Goal: Transaction & Acquisition: Purchase product/service

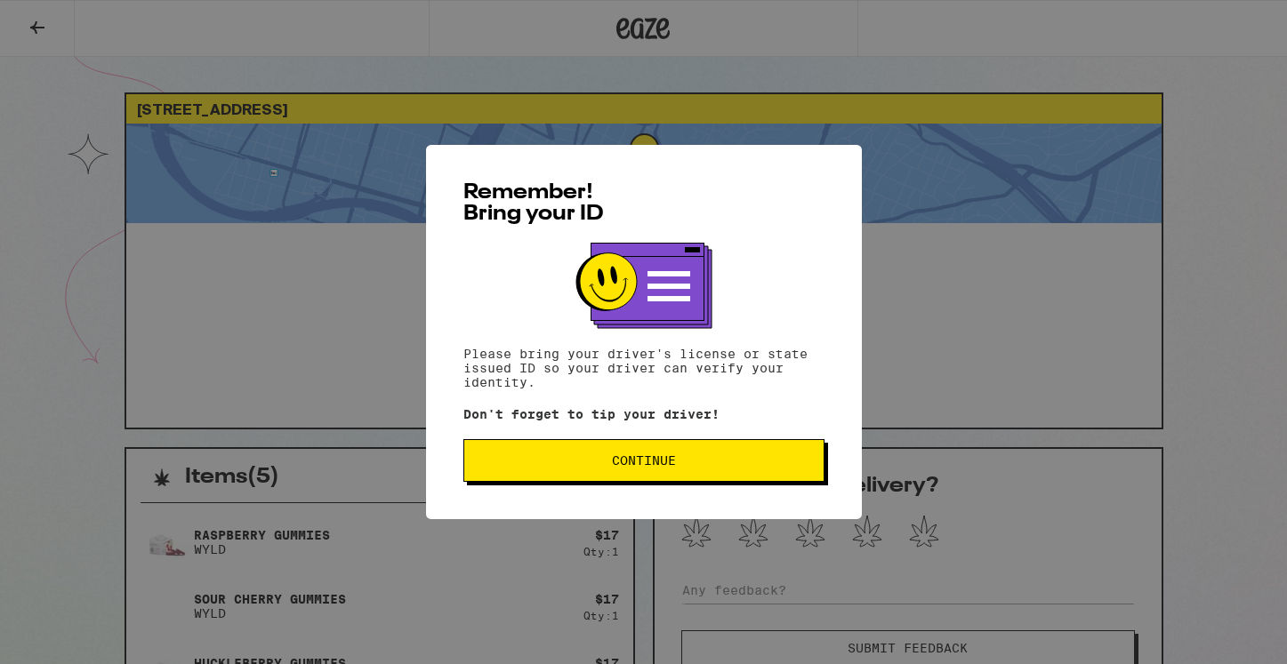
click at [622, 467] on span "Continue" at bounding box center [644, 460] width 64 height 12
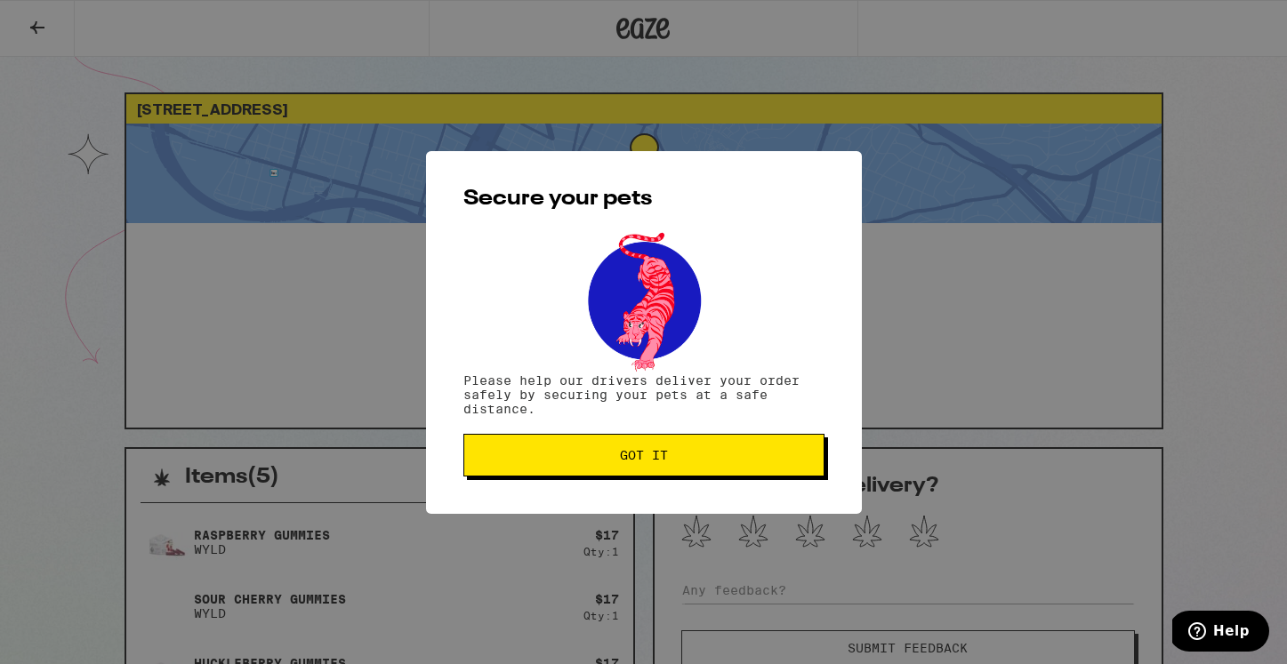
click at [618, 445] on button "Got it" at bounding box center [643, 455] width 361 height 43
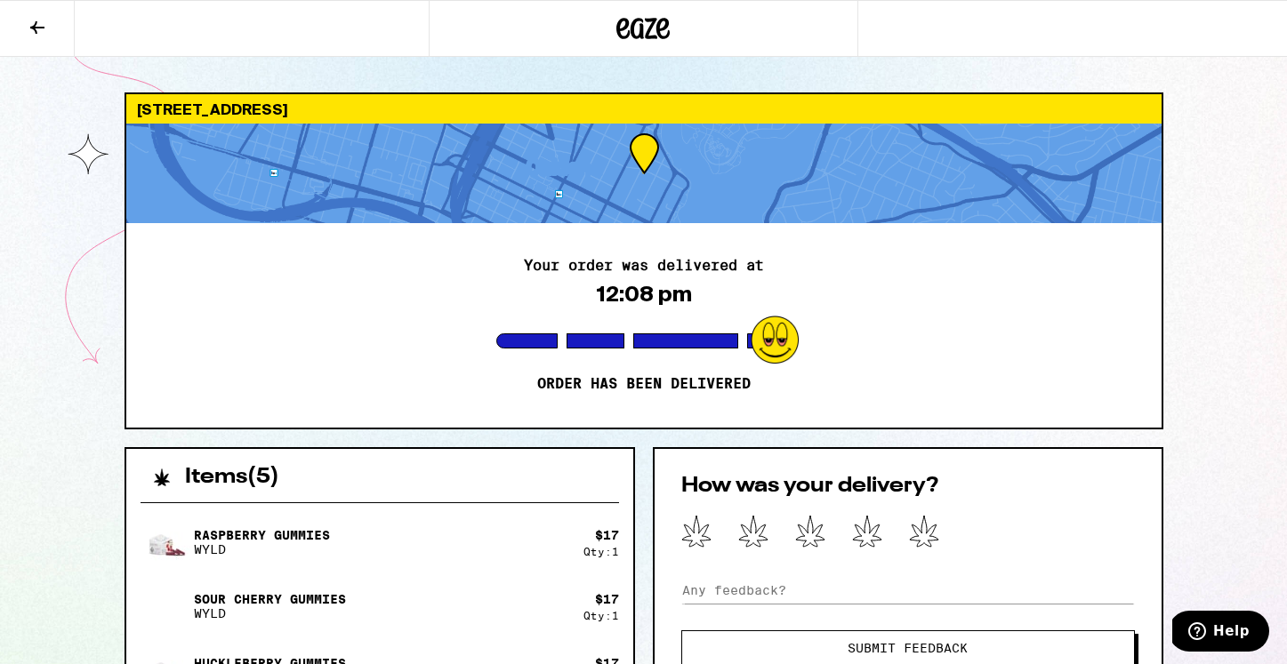
click at [36, 39] on button at bounding box center [37, 29] width 75 height 56
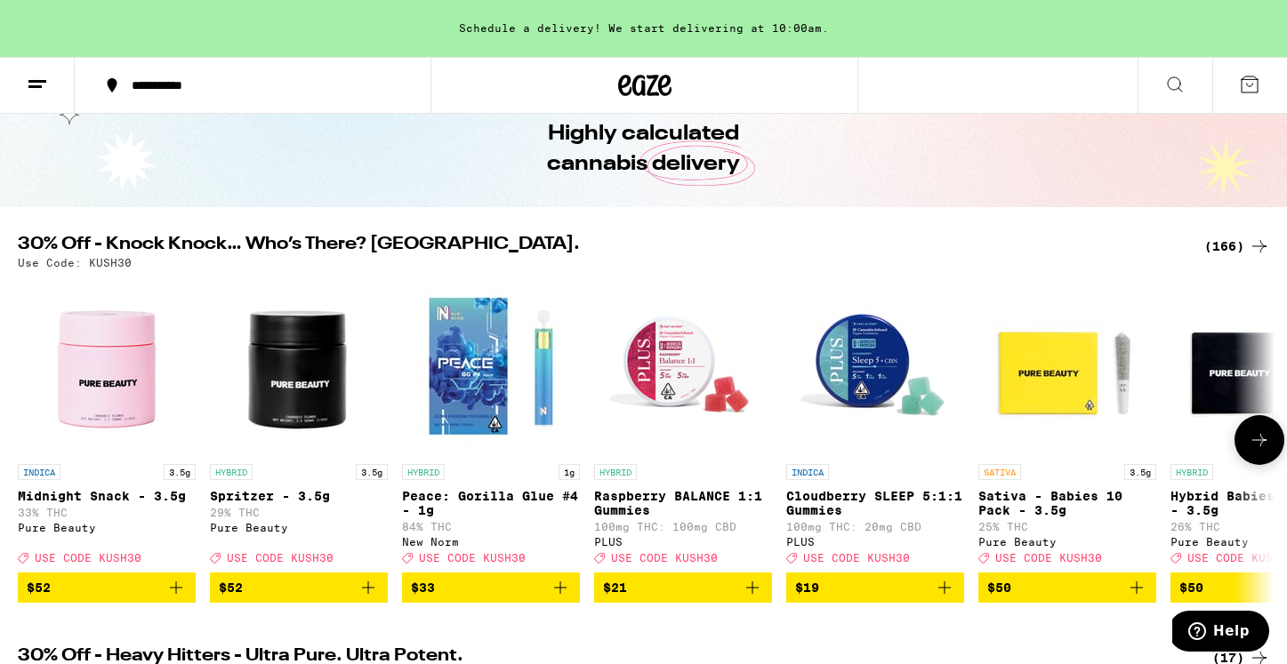
scroll to position [85, 0]
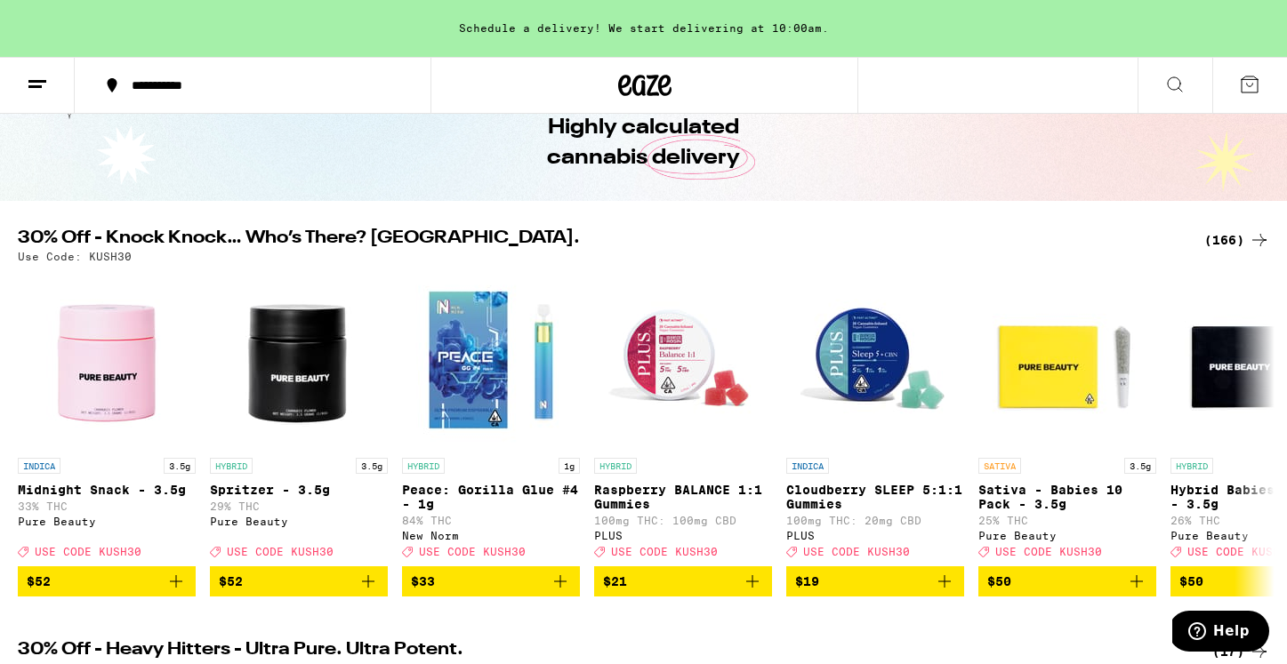
click at [1226, 244] on div "(166)" at bounding box center [1237, 239] width 66 height 21
